Goal: Task Accomplishment & Management: Manage account settings

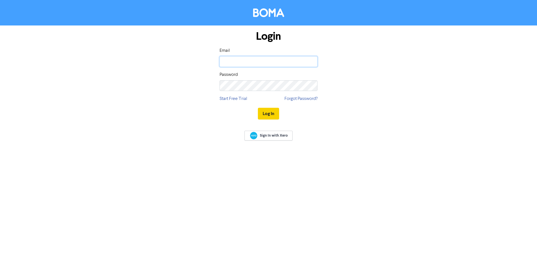
type input "[EMAIL_ADDRESS][DOMAIN_NAME]"
click at [267, 116] on button "Log In" at bounding box center [268, 114] width 21 height 12
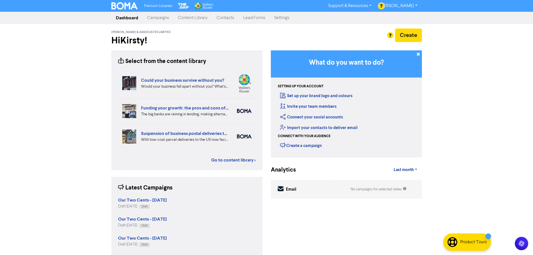
click at [396, 2] on link "[PERSON_NAME]" at bounding box center [399, 5] width 46 height 9
click at [335, 50] on div "What do you want to do?" at bounding box center [346, 63] width 151 height 27
click at [306, 29] on div "Create" at bounding box center [346, 35] width 151 height 13
click at [284, 20] on link "Settings" at bounding box center [282, 17] width 24 height 11
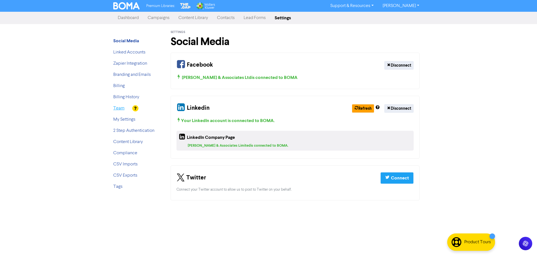
click at [120, 108] on link "Team" at bounding box center [118, 108] width 11 height 4
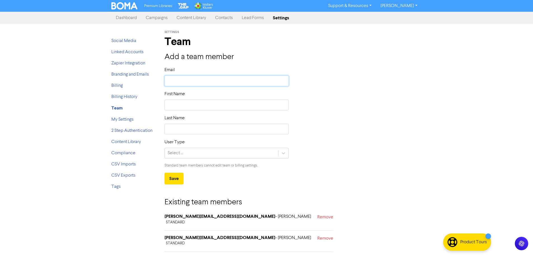
click at [183, 80] on input "text" at bounding box center [227, 81] width 125 height 11
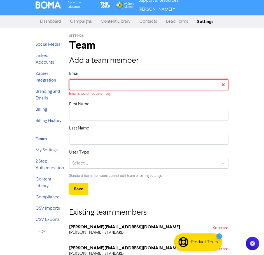
type input "h"
type input "he"
type input "hel"
type input "hell"
type input "hello"
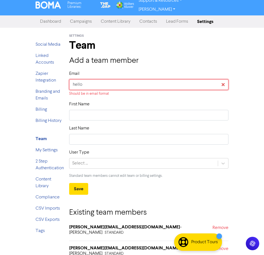
type input "hello@"
type input "hello@f"
type input "hello@fo"
type input "hello@for"
type input "hello@fore"
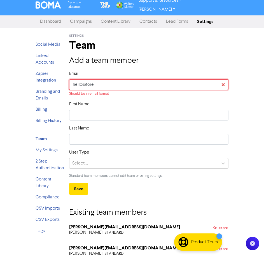
type input "hello@for"
type input "hello@form"
type input "hello@forme"
type input "hello@formec"
type input "hello@formecr"
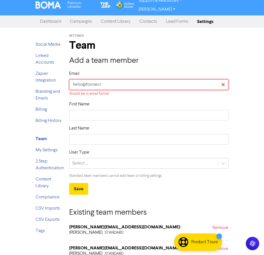
type input "hello@formecre"
type input "hello@formecrea"
type input "hello@formecreat"
type input "hello@formecreati"
type input "hello@formecreativ"
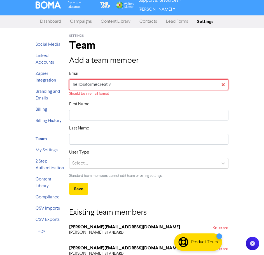
type input "hello@formecreative"
type input "hello@formecreative."
type input "hello@formecreative.c"
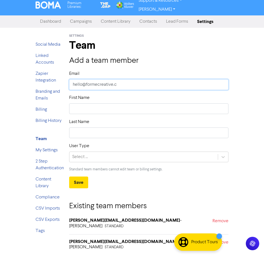
type input "[EMAIL_ADDRESS][DOMAIN_NAME]"
type input "[EMAIL_ADDRESS][DOMAIN_NAME]."
type input "hello@formecreative.co.n"
type input "[EMAIL_ADDRESS][DOMAIN_NAME]"
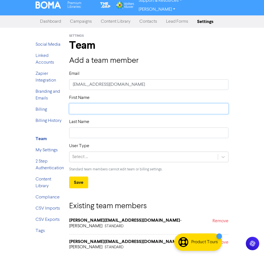
type input "I"
type input "Is"
type input "Isl"
type input "Isla"
type input "Islay"
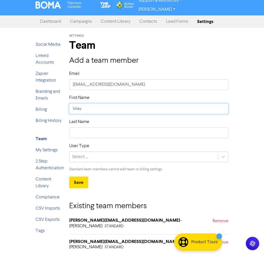
type input "Islay"
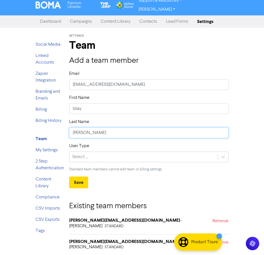
type input "[PERSON_NAME]"
click at [90, 157] on div "Select ..." at bounding box center [143, 157] width 149 height 10
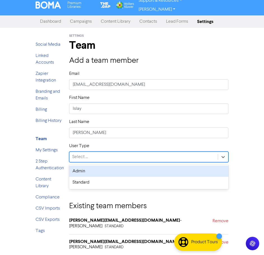
click at [88, 170] on div "Admin" at bounding box center [148, 170] width 159 height 11
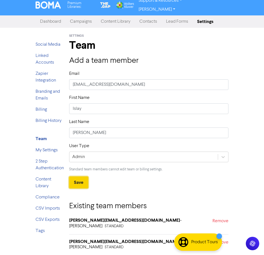
click at [82, 182] on button "Save" at bounding box center [78, 182] width 19 height 12
